Goal: Information Seeking & Learning: Learn about a topic

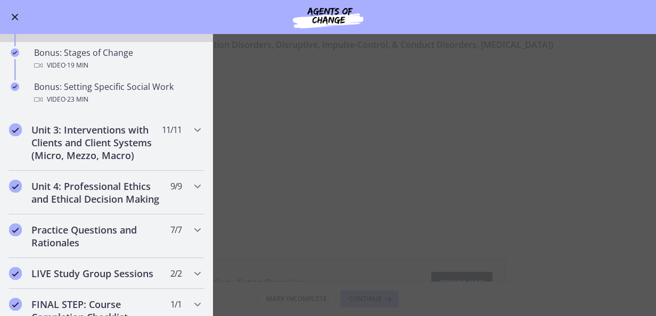
scroll to position [903, 0]
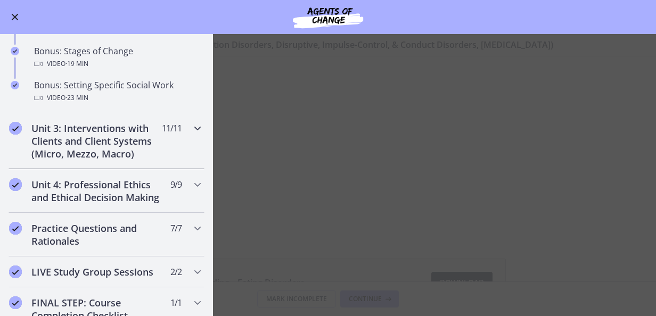
click at [125, 155] on h2 "Unit 3: Interventions with Clients and Client Systems (Micro, Mezzo, Macro)" at bounding box center [96, 141] width 130 height 38
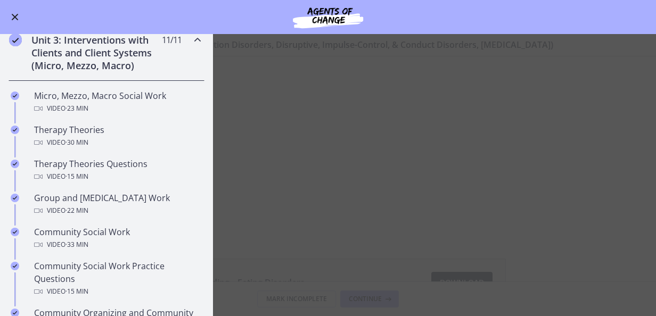
scroll to position [342, 0]
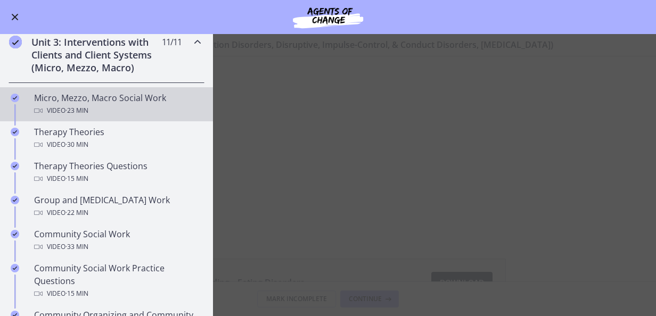
click at [125, 99] on div "Micro, Mezzo, Macro Social Work Video · 23 min" at bounding box center [117, 105] width 166 height 26
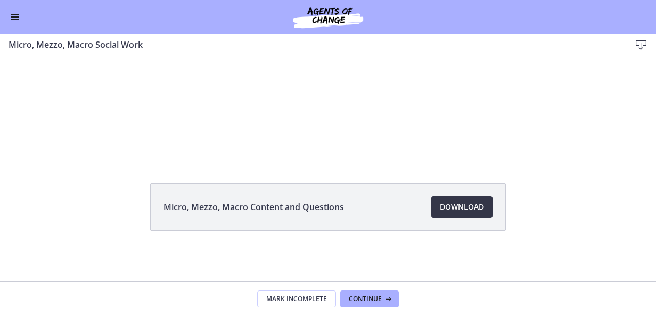
click at [447, 208] on span "Download Opens in a new window" at bounding box center [462, 207] width 44 height 13
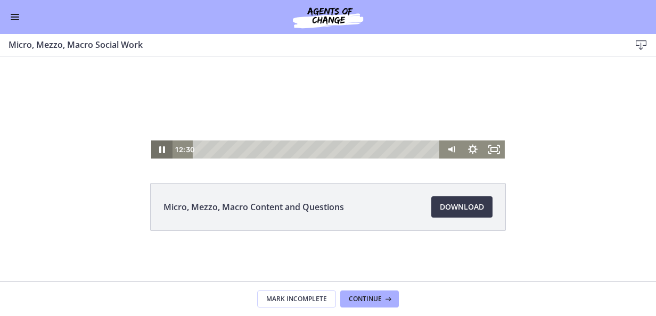
click at [159, 149] on icon "Pause" at bounding box center [162, 149] width 6 height 7
click at [14, 20] on span "Enable menu" at bounding box center [15, 19] width 9 height 1
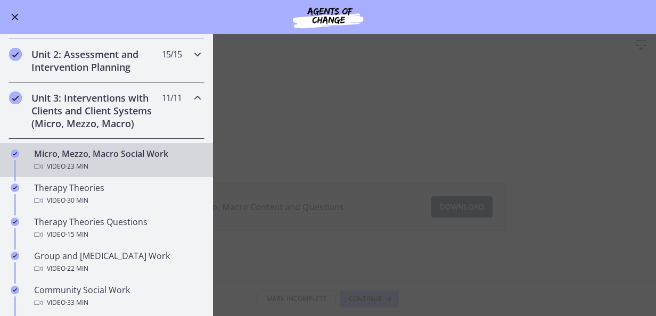
scroll to position [342, 0]
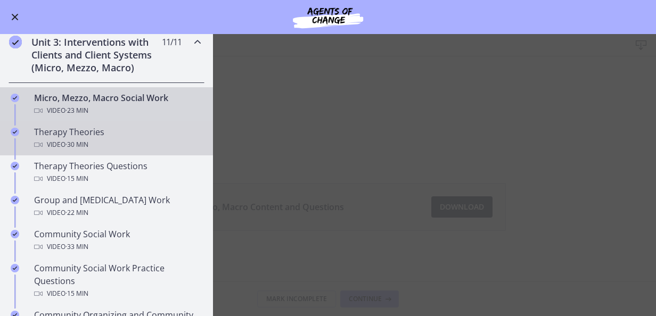
click at [99, 135] on div "Therapy Theories Video · 30 min" at bounding box center [117, 139] width 166 height 26
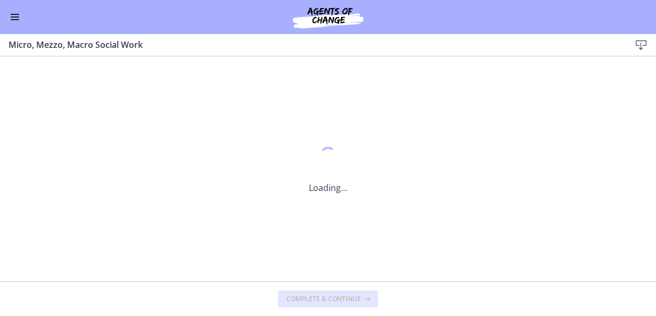
scroll to position [0, 0]
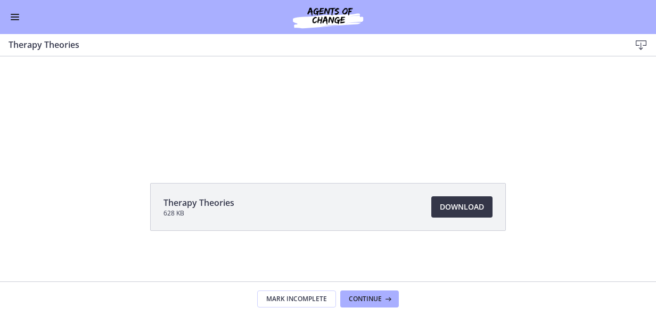
click at [451, 209] on span "Download Opens in a new window" at bounding box center [462, 207] width 44 height 13
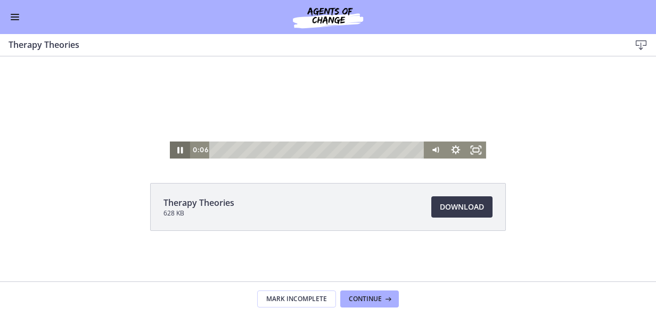
drag, startPoint x: 176, startPoint y: 150, endPoint x: 188, endPoint y: 138, distance: 16.2
click at [177, 150] on icon "Pause" at bounding box center [180, 150] width 20 height 17
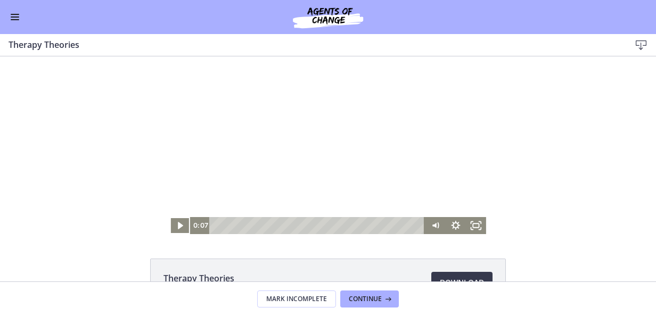
click at [19, 16] on button "Enable menu" at bounding box center [15, 17] width 13 height 13
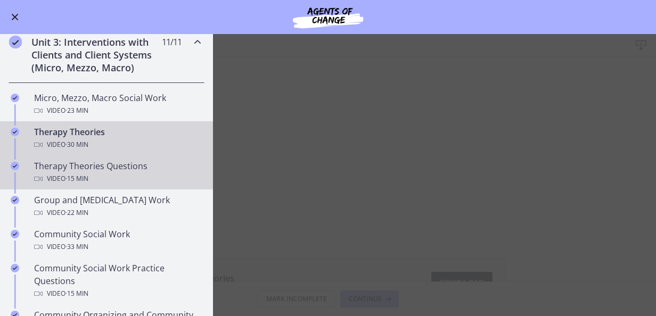
click at [67, 160] on div "Therapy Theories Questions Video · 15 min" at bounding box center [117, 173] width 166 height 26
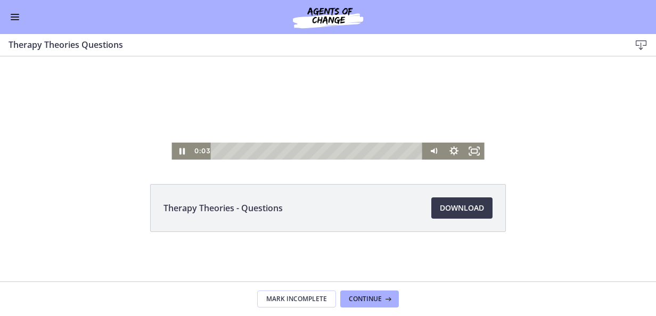
scroll to position [76, 0]
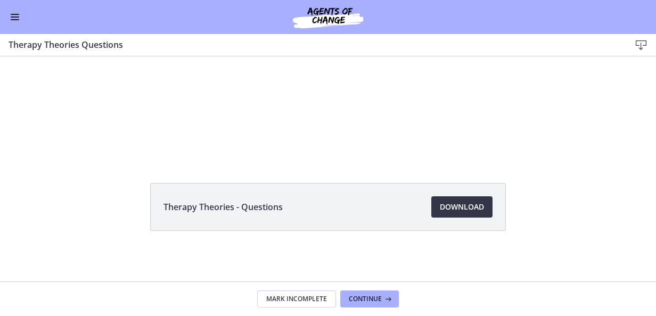
click at [447, 208] on span "Download Opens in a new window" at bounding box center [462, 207] width 44 height 13
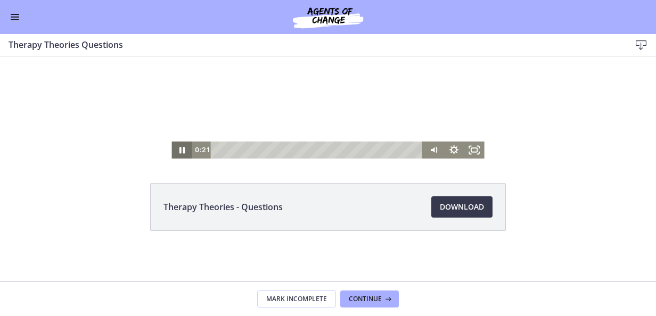
click at [178, 153] on icon "Pause" at bounding box center [181, 150] width 20 height 17
